Goal: Information Seeking & Learning: Learn about a topic

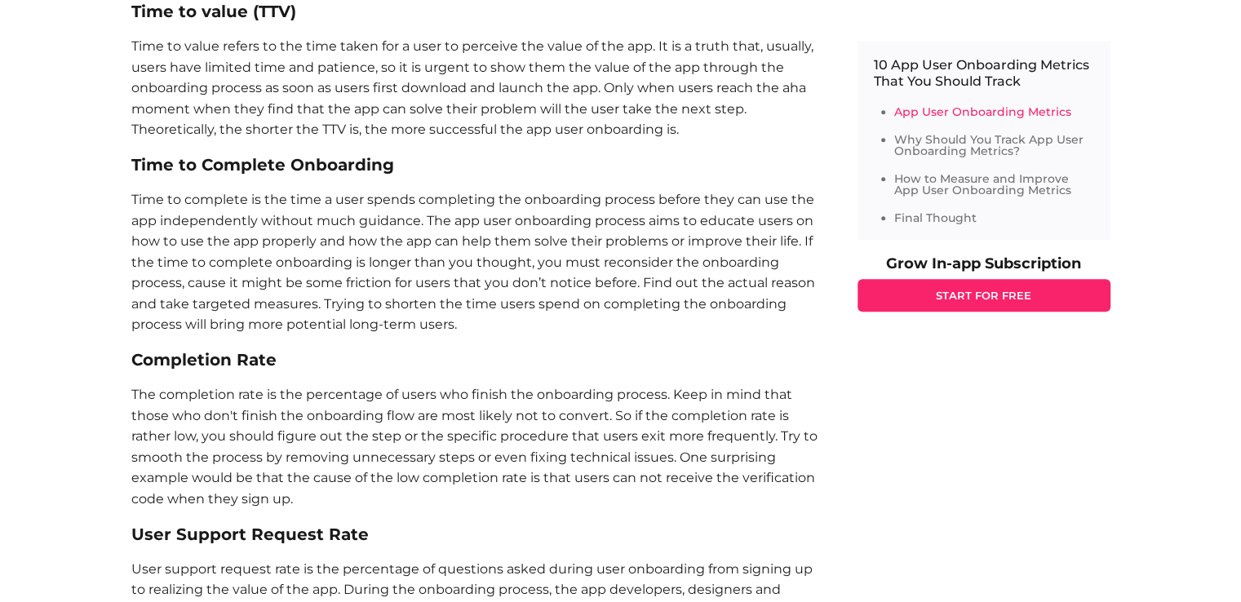
scroll to position [1148, 0]
click at [420, 223] on p "Time to complete is the time a user spends completing the onboarding process be…" at bounding box center [477, 261] width 693 height 146
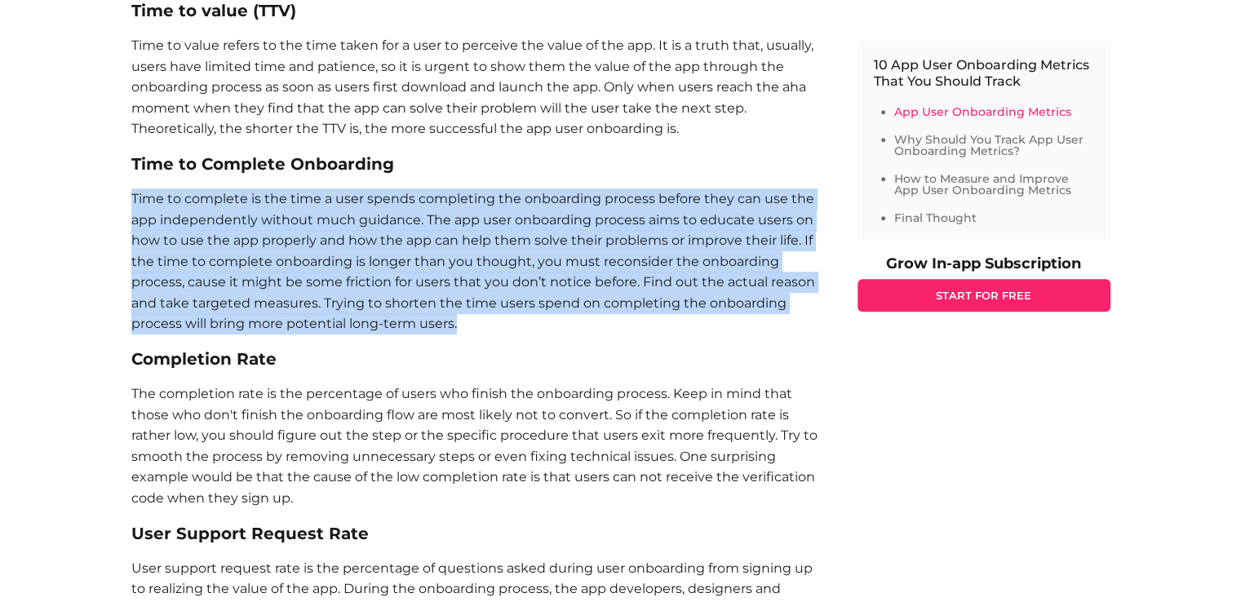
click at [420, 223] on p "Time to complete is the time a user spends completing the onboarding process be…" at bounding box center [477, 261] width 693 height 146
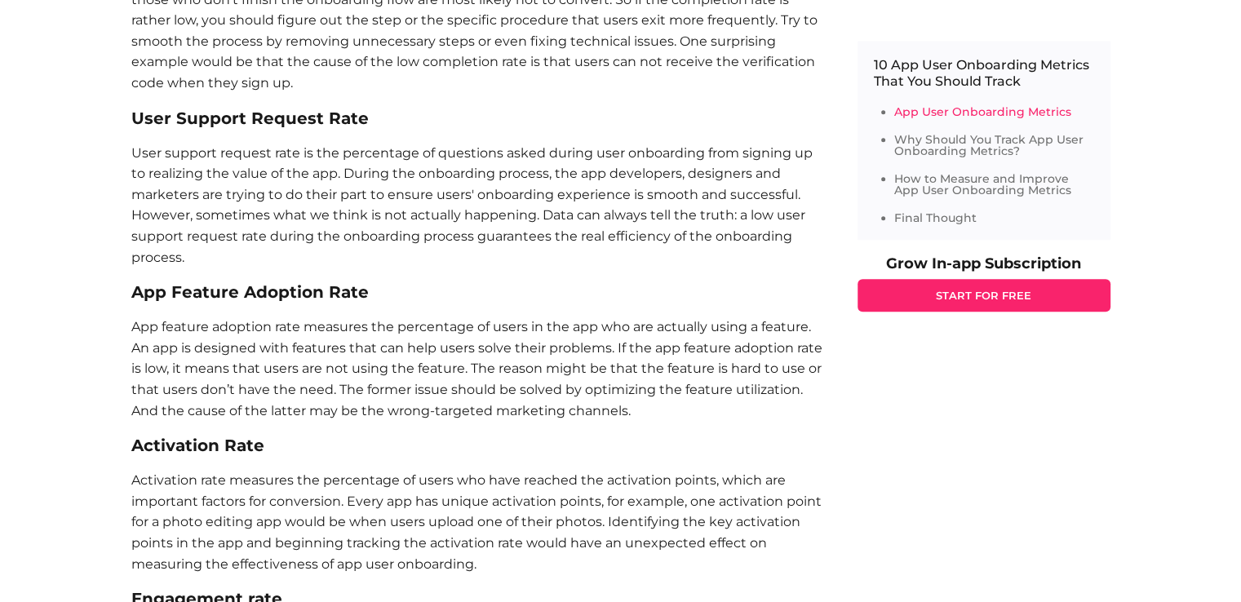
scroll to position [1565, 0]
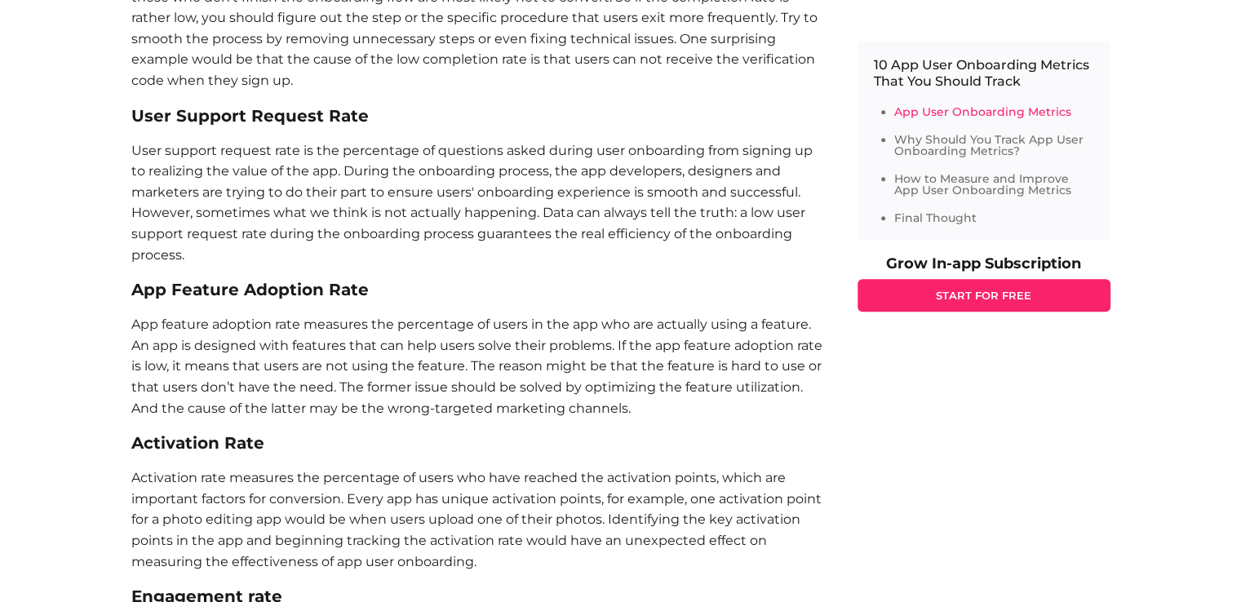
click at [420, 223] on p "User support request rate is the percentage of questions asked during user onbo…" at bounding box center [477, 203] width 693 height 126
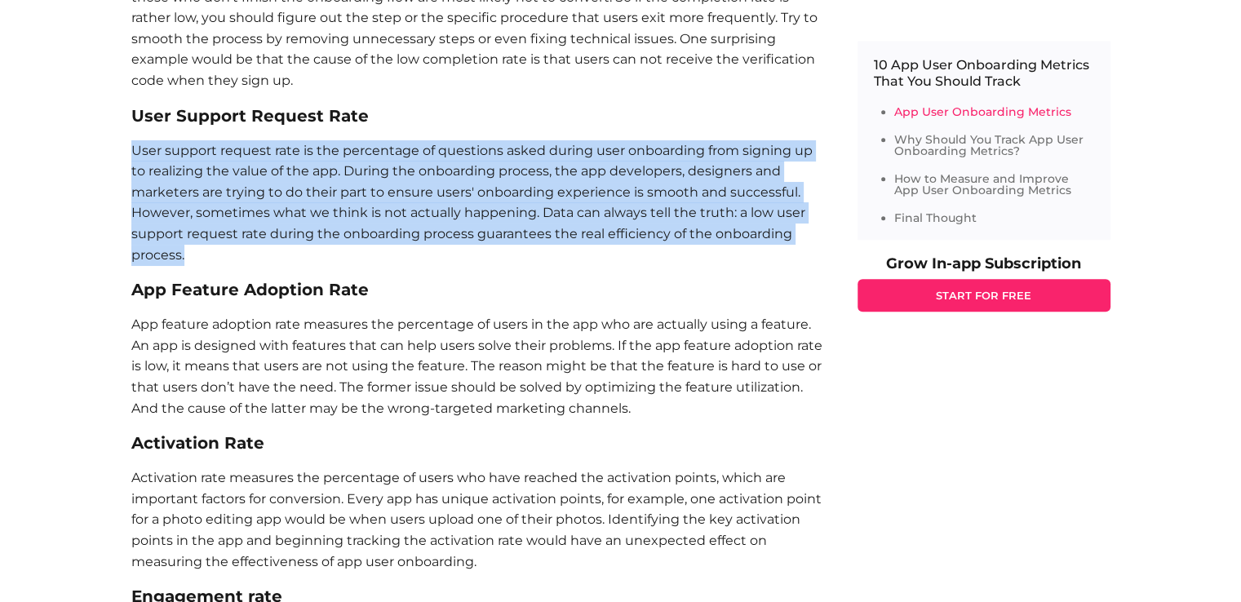
click at [420, 223] on p "User support request rate is the percentage of questions asked during user onbo…" at bounding box center [477, 203] width 693 height 126
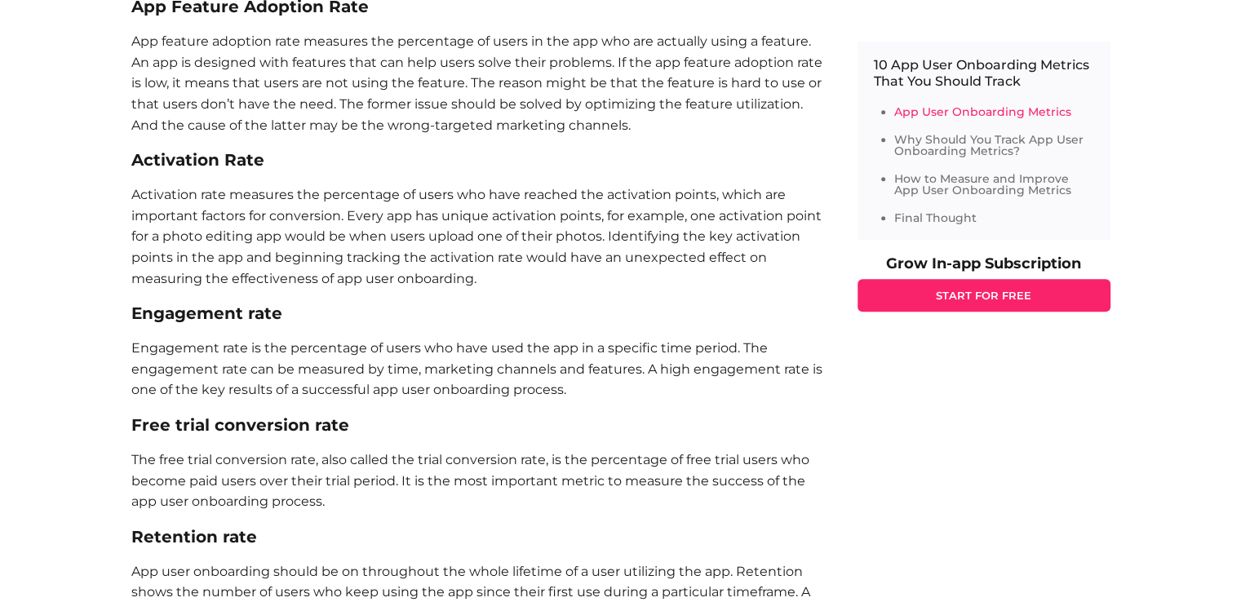
scroll to position [1847, 0]
click at [316, 108] on p "App feature adoption rate measures the percentage of users in the app who are a…" at bounding box center [477, 85] width 693 height 104
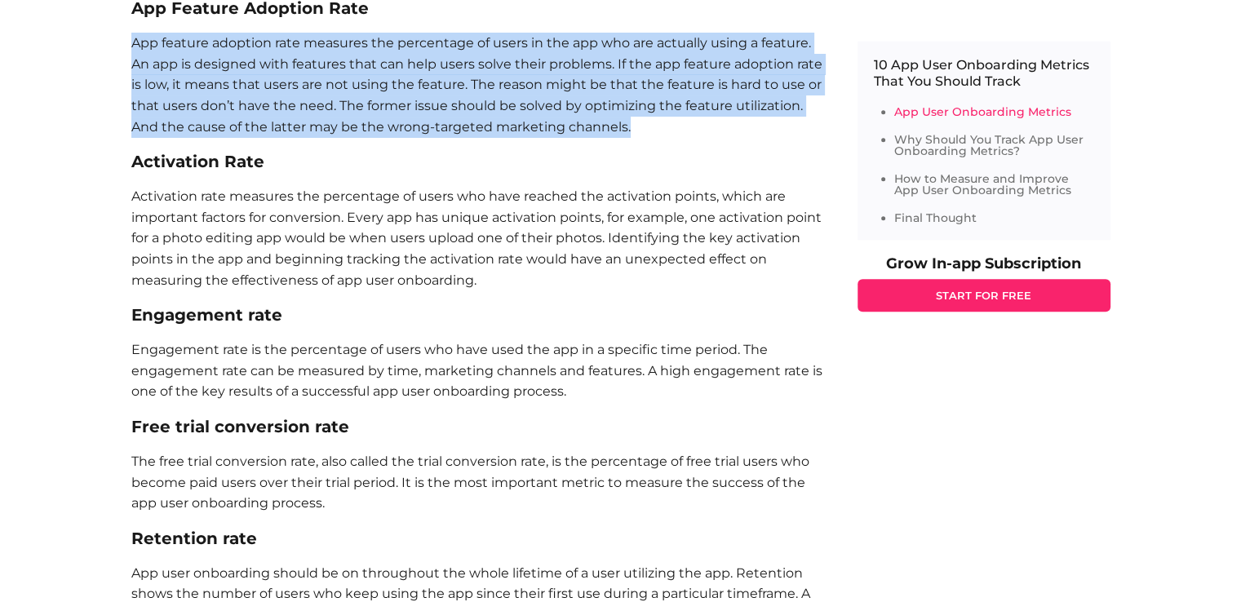
click at [316, 108] on p "App feature adoption rate measures the percentage of users in the app who are a…" at bounding box center [477, 85] width 693 height 104
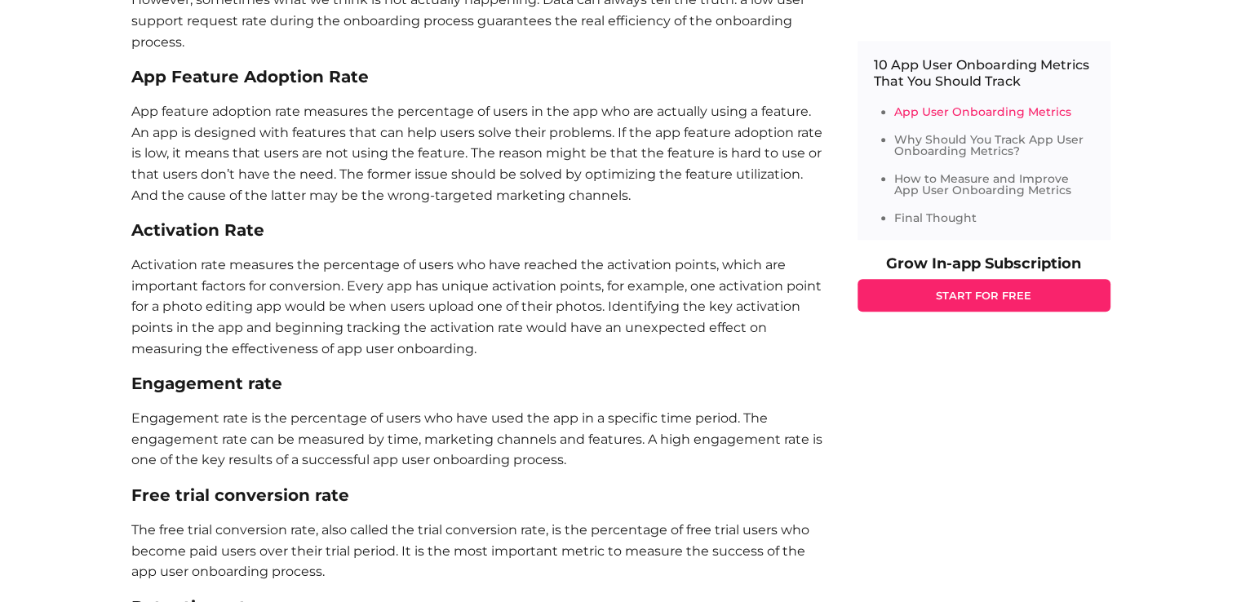
scroll to position [1804, 0]
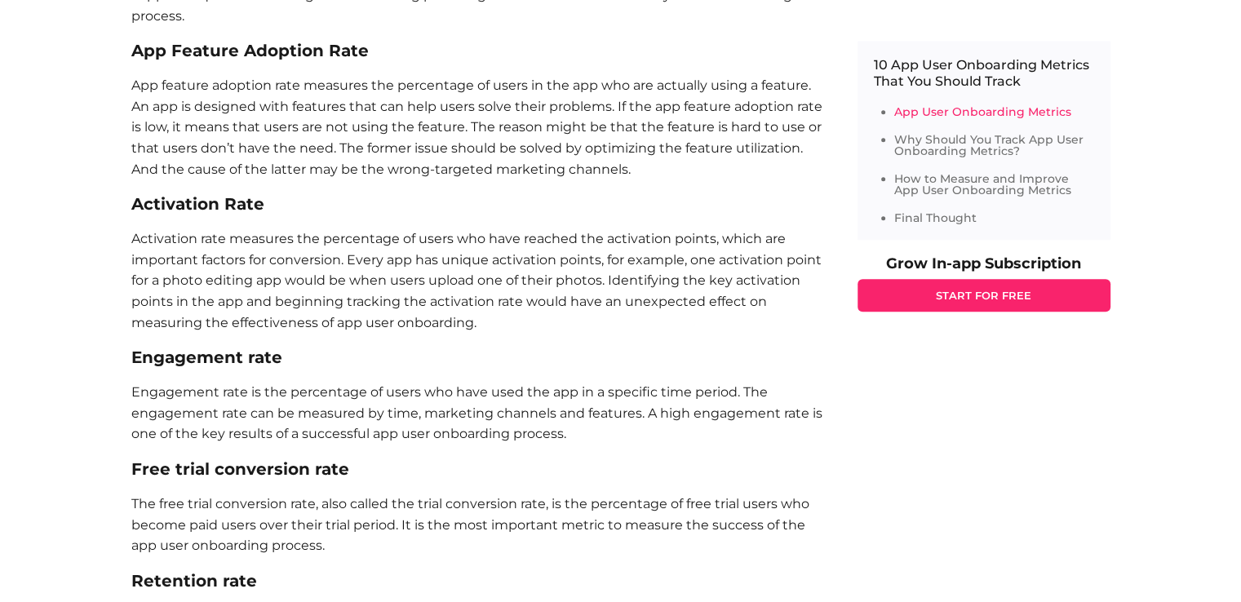
click at [316, 108] on p "App feature adoption rate measures the percentage of users in the app who are a…" at bounding box center [477, 127] width 693 height 104
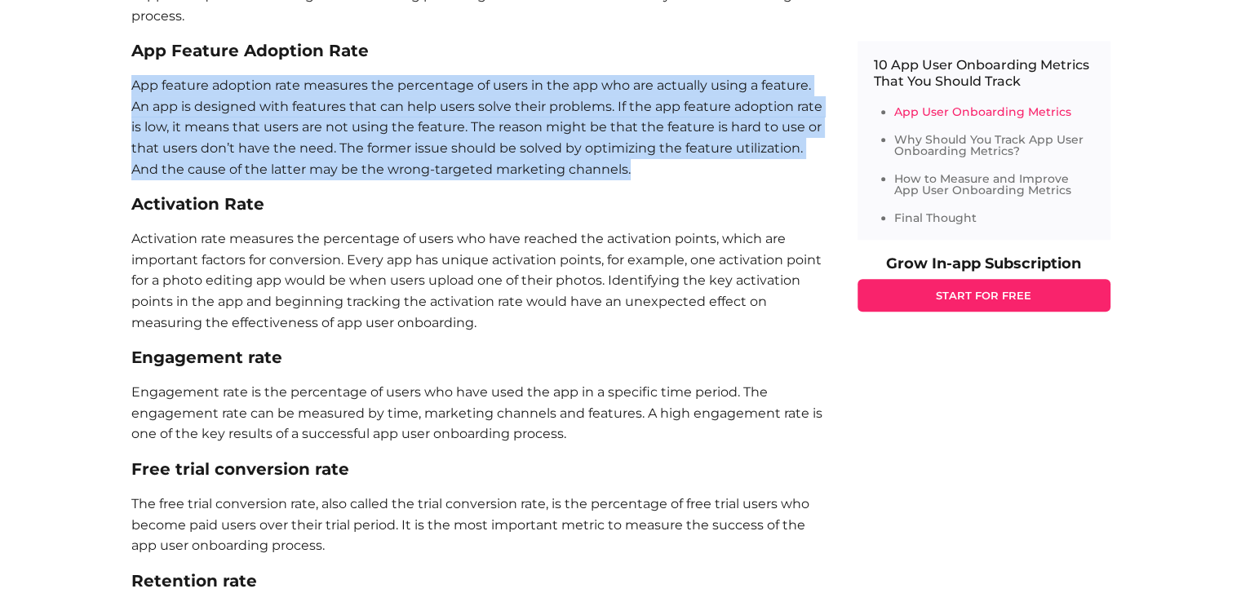
click at [316, 108] on p "App feature adoption rate measures the percentage of users in the app who are a…" at bounding box center [477, 127] width 693 height 104
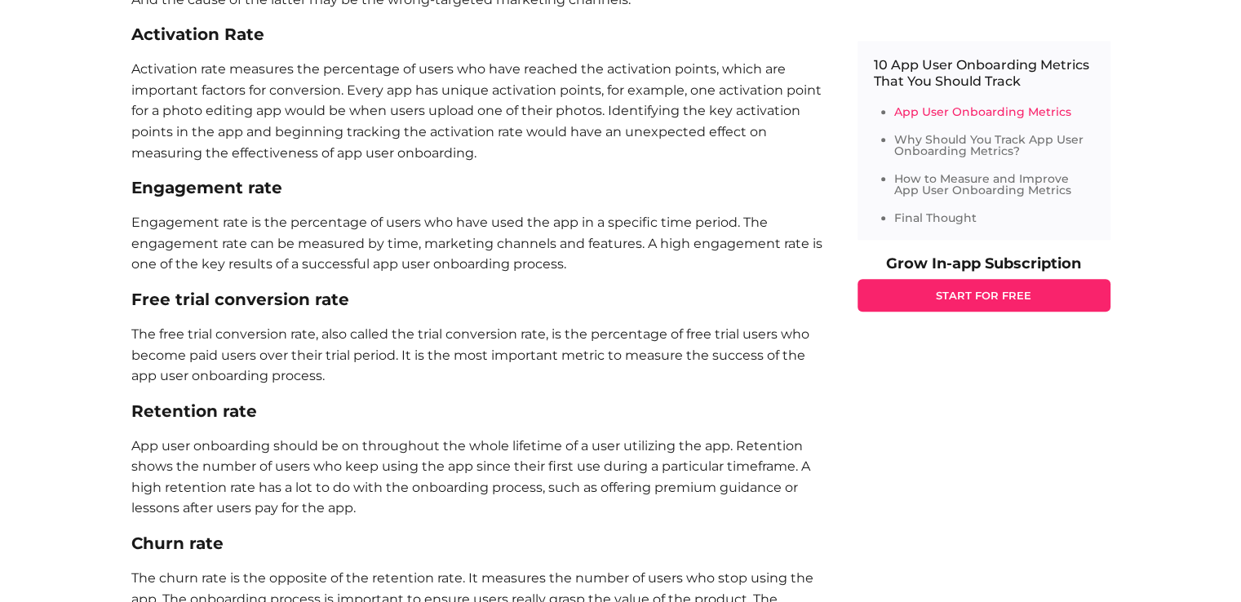
scroll to position [1974, 0]
click at [316, 108] on p "Activation rate measures the percentage of users who have reached the activatio…" at bounding box center [477, 111] width 693 height 104
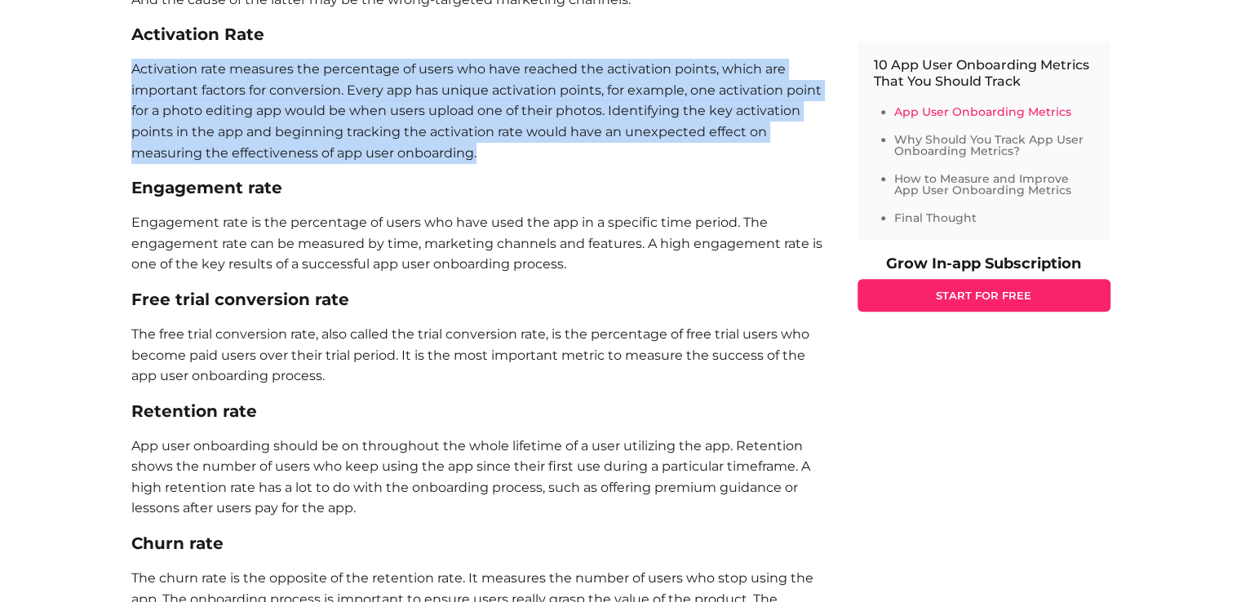
click at [316, 108] on p "Activation rate measures the percentage of users who have reached the activatio…" at bounding box center [477, 111] width 693 height 104
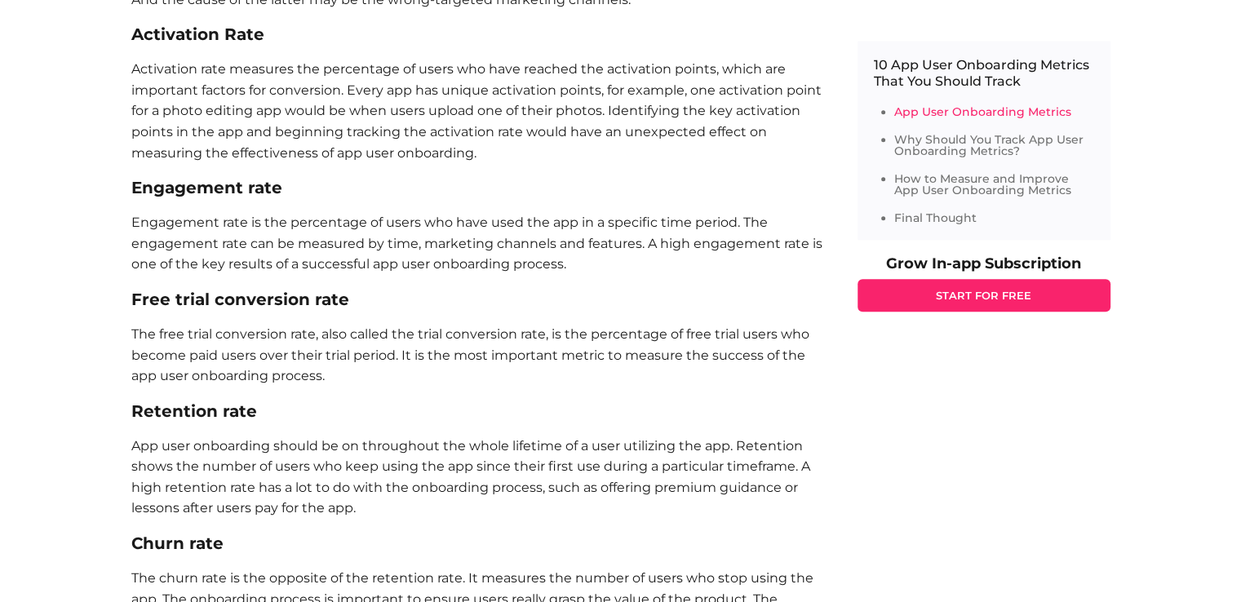
click at [438, 110] on p "Activation rate measures the percentage of users who have reached the activatio…" at bounding box center [477, 111] width 693 height 104
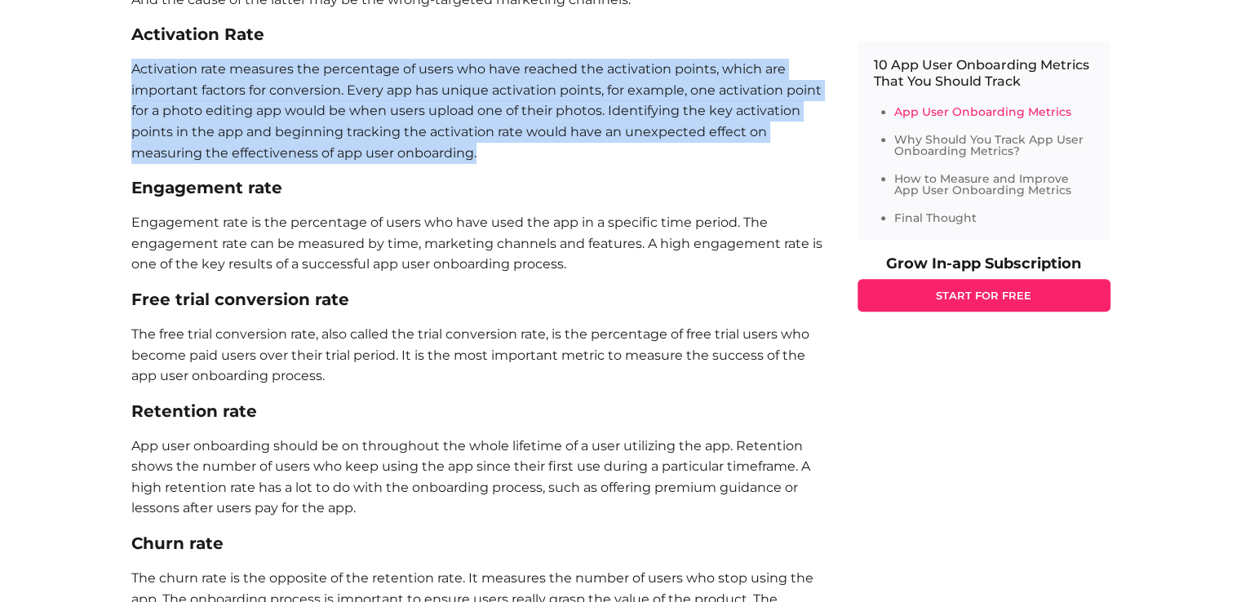
click at [438, 110] on p "Activation rate measures the percentage of users who have reached the activatio…" at bounding box center [477, 111] width 693 height 104
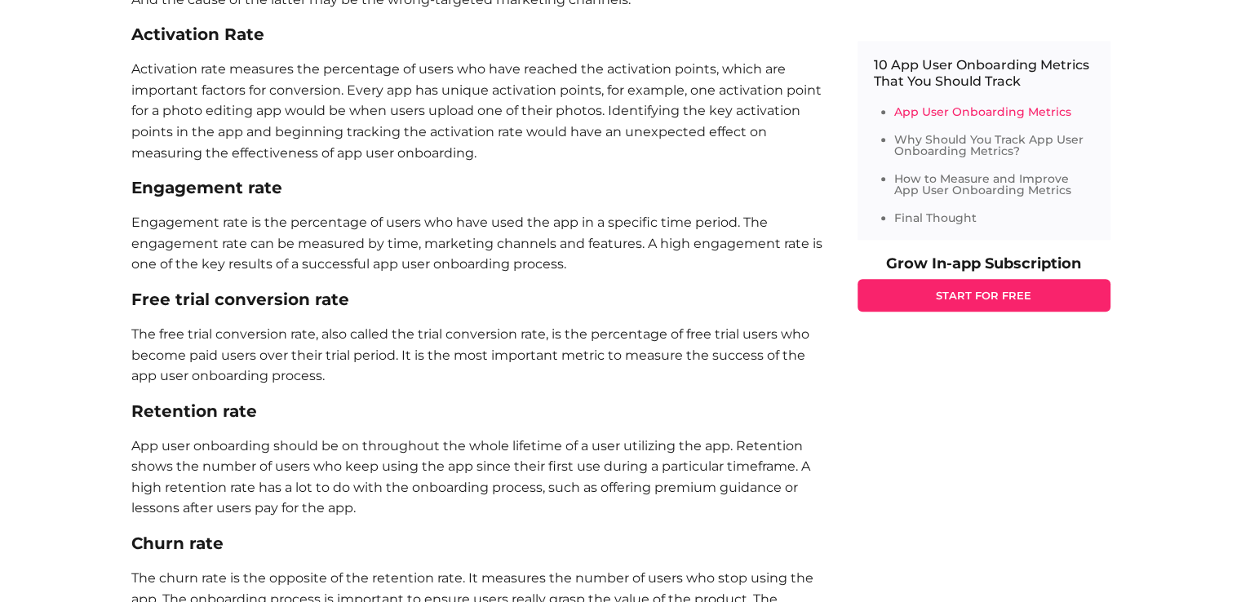
click at [438, 110] on p "Activation rate measures the percentage of users who have reached the activatio…" at bounding box center [477, 111] width 693 height 104
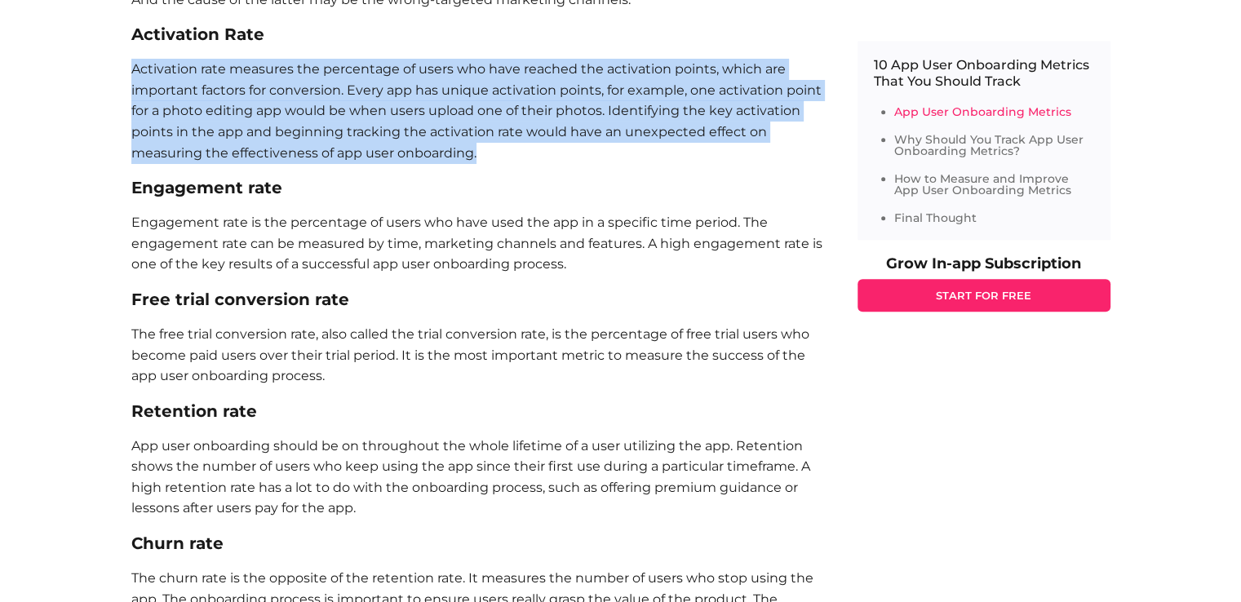
click at [438, 110] on p "Activation rate measures the percentage of users who have reached the activatio…" at bounding box center [477, 111] width 693 height 104
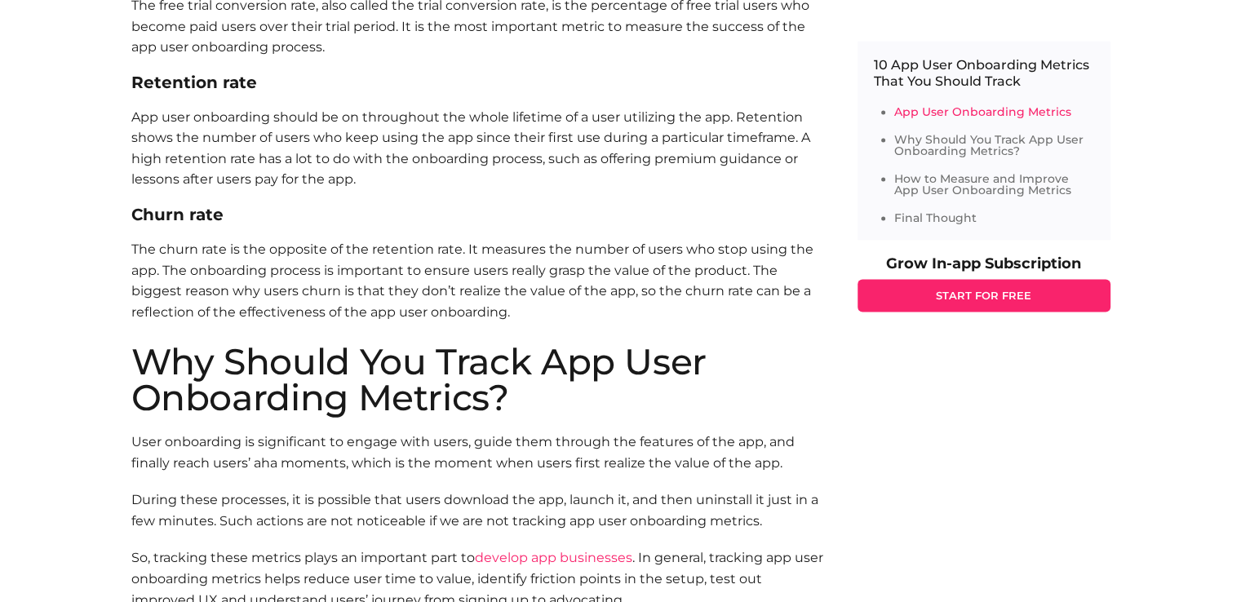
scroll to position [2304, 0]
click at [371, 174] on p "App user onboarding should be on throughout the whole lifetime of a user utiliz…" at bounding box center [477, 147] width 693 height 83
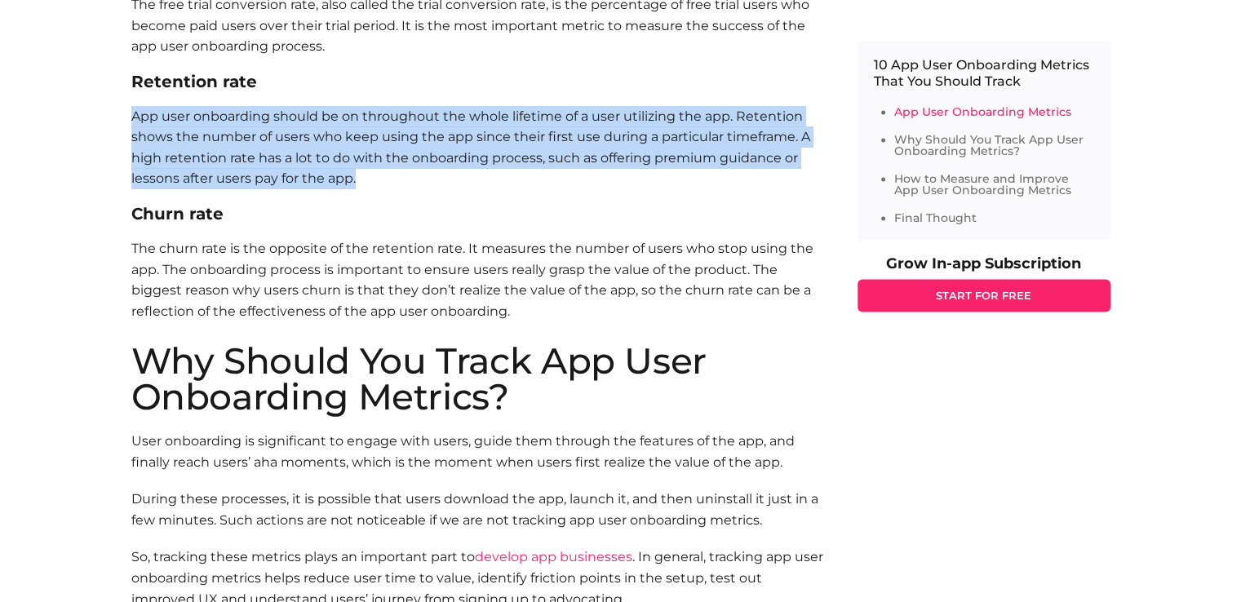
click at [371, 174] on p "App user onboarding should be on throughout the whole lifetime of a user utiliz…" at bounding box center [477, 147] width 693 height 83
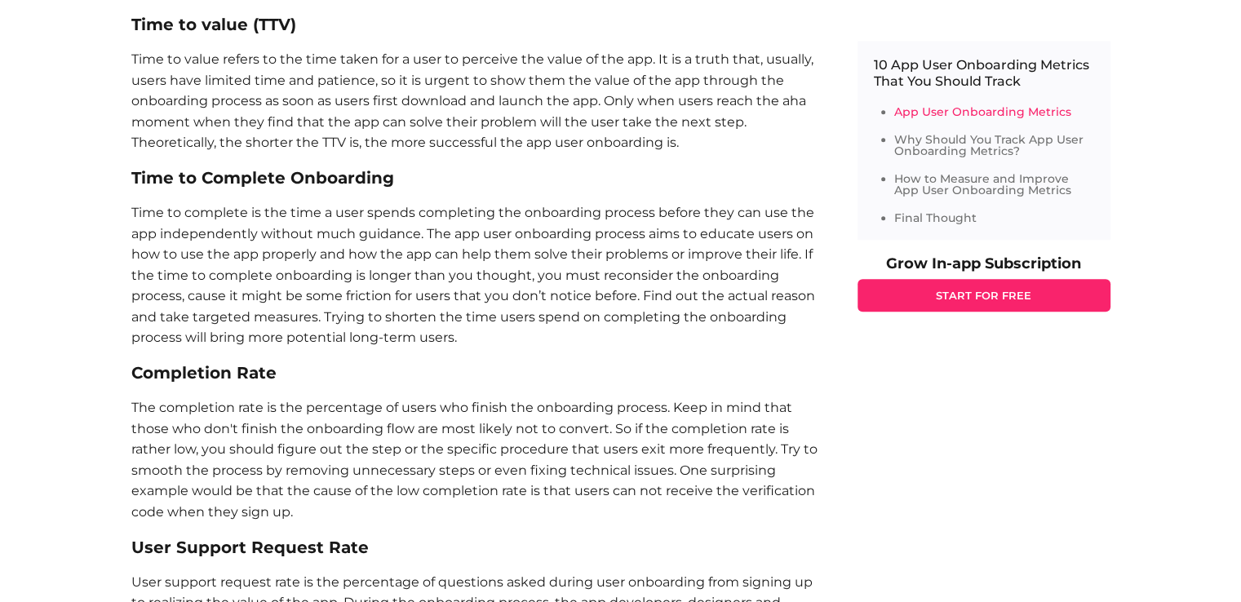
scroll to position [1176, 0]
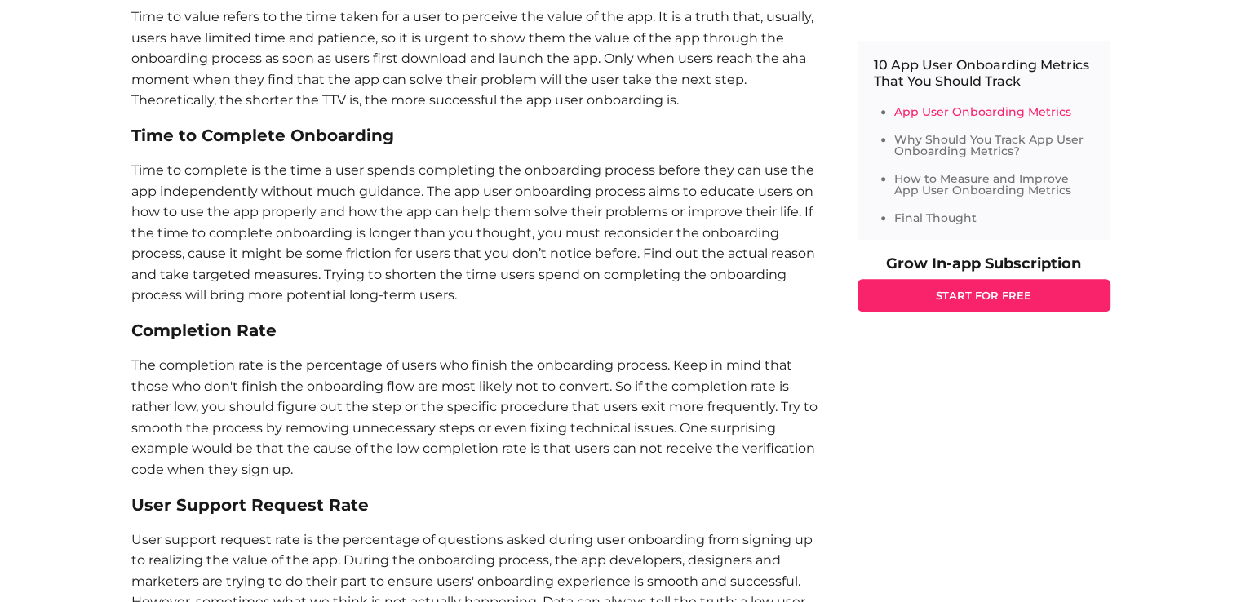
click at [578, 285] on p "Time to complete is the time a user spends completing the onboarding process be…" at bounding box center [477, 233] width 693 height 146
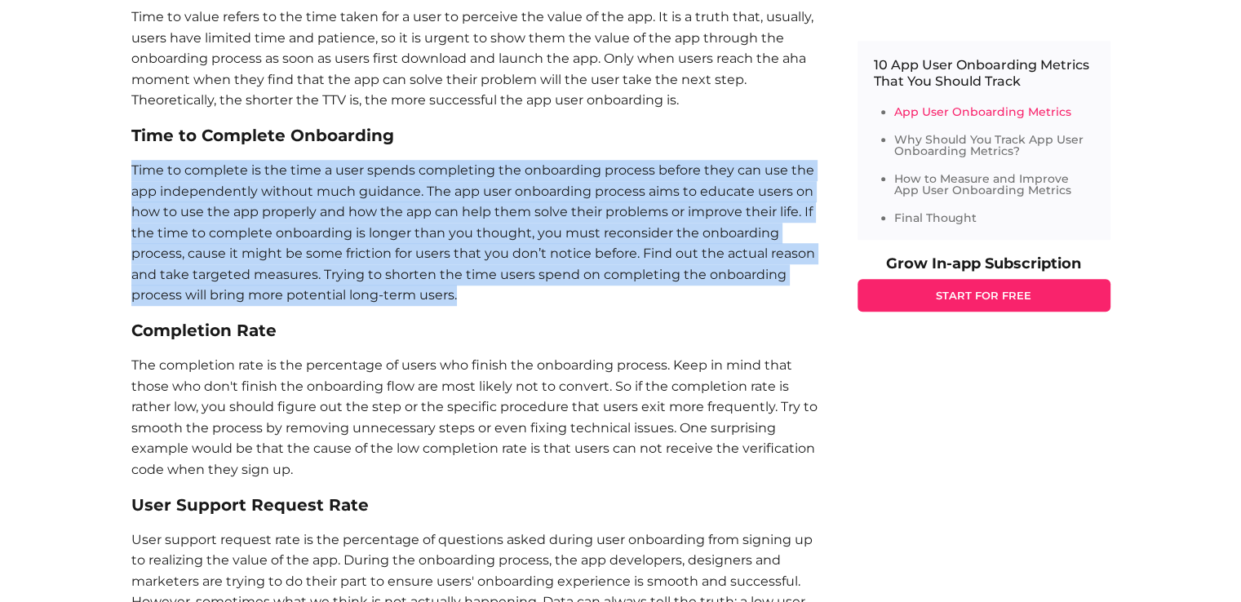
click at [578, 285] on p "Time to complete is the time a user spends completing the onboarding process be…" at bounding box center [477, 233] width 693 height 146
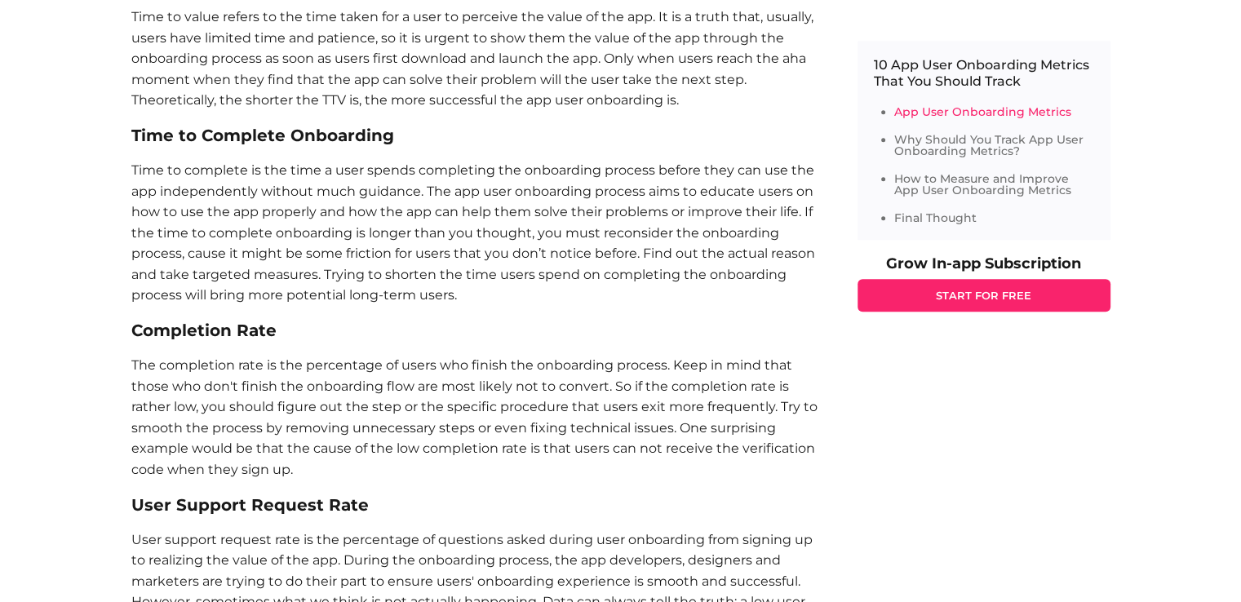
click at [578, 285] on p "Time to complete is the time a user spends completing the onboarding process be…" at bounding box center [477, 233] width 693 height 146
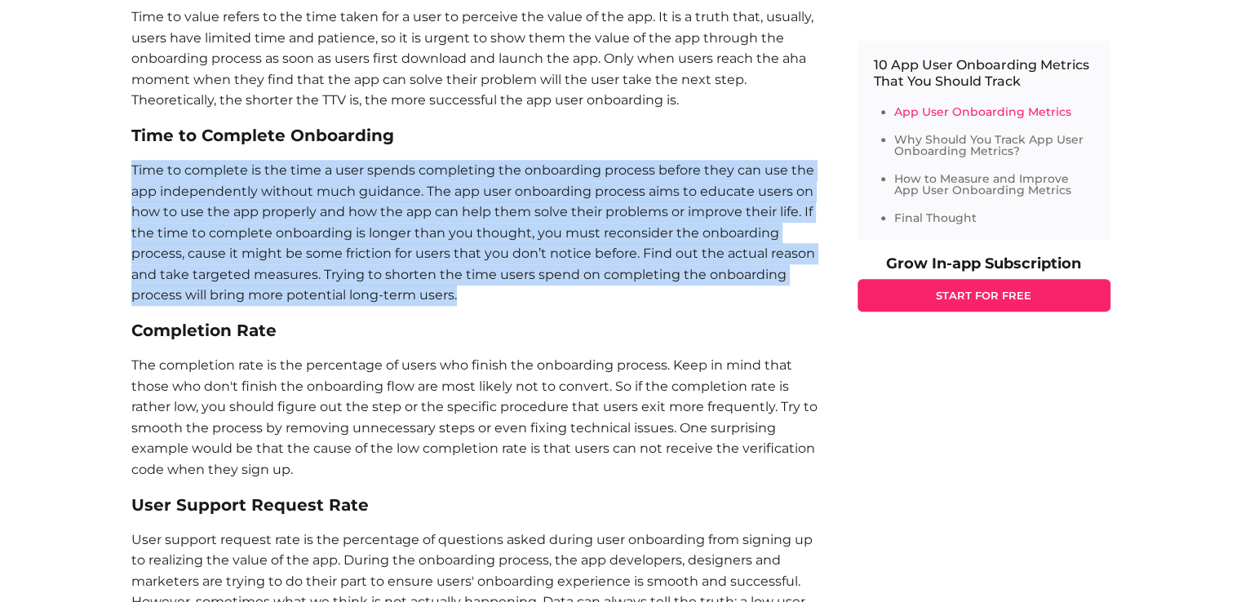
click at [578, 285] on p "Time to complete is the time a user spends completing the onboarding process be…" at bounding box center [477, 233] width 693 height 146
